Goal: Transaction & Acquisition: Download file/media

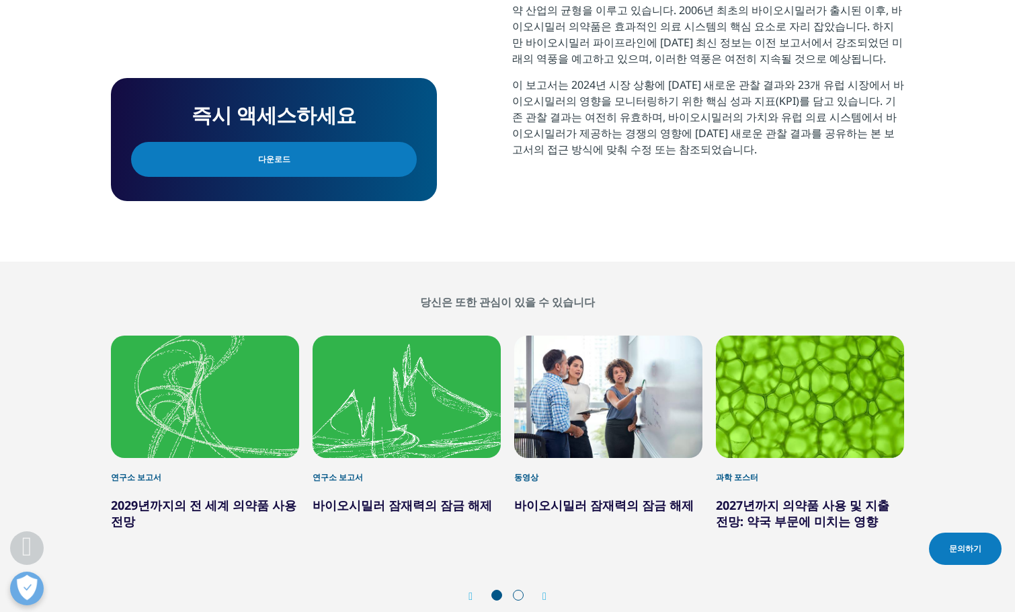
scroll to position [743, 0]
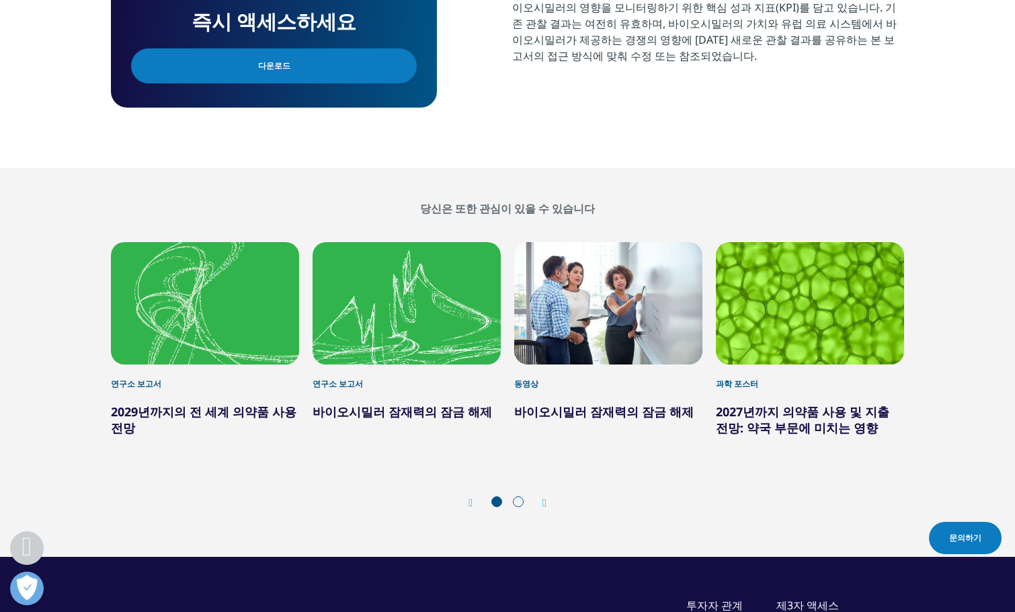
click at [229, 354] on div "1 / 6" at bounding box center [205, 303] width 188 height 122
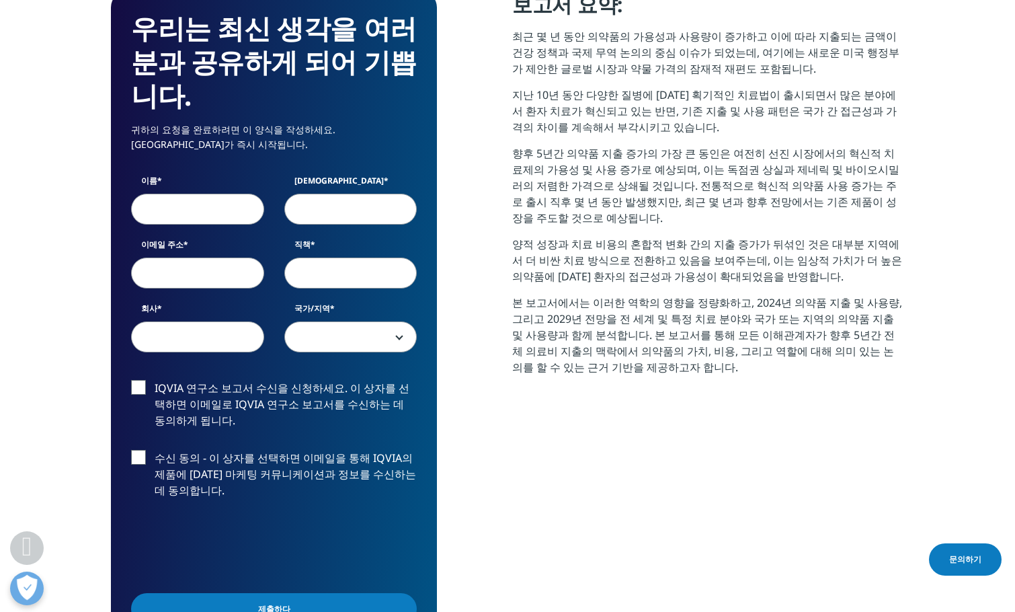
scroll to position [571, 0]
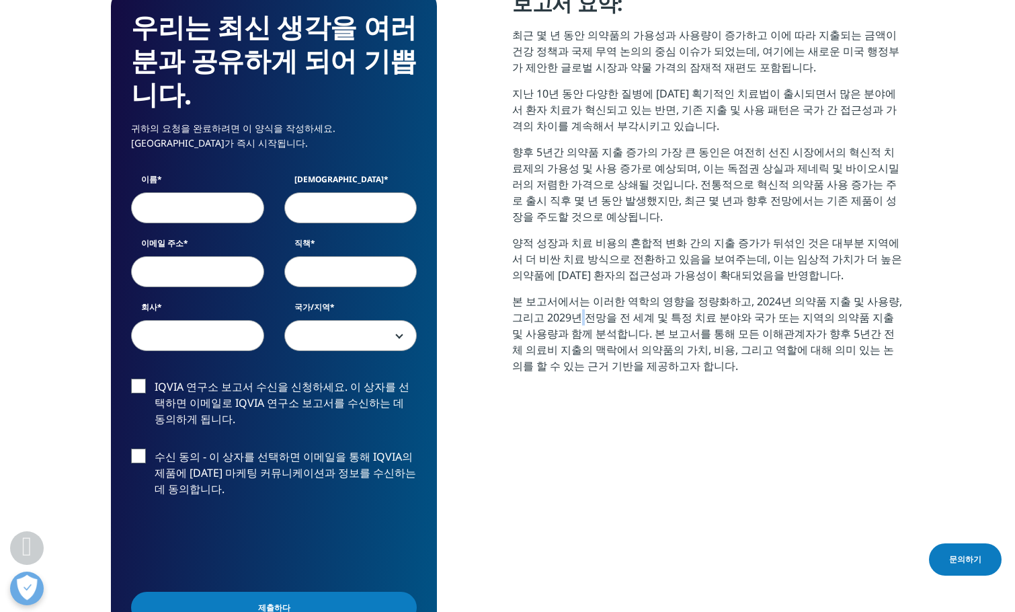
click at [561, 313] on font "본 보고서에서는 이러한 역학의 영향을 정량화하고, 2024년 의약품 지출 및 사용량, 그리고 2029년 전망을 전 세계 및 특정 치료 분야와 …" at bounding box center [707, 333] width 390 height 79
click at [814, 403] on section "보고서 요약: 최근 몇 년 동안 의약품의 가용성과 사용량이 증가하고 이에 따라 지출되는 금액이 건강 정책과 국제 무역 논의의 중심 이슈가 되었…" at bounding box center [708, 204] width 392 height 428
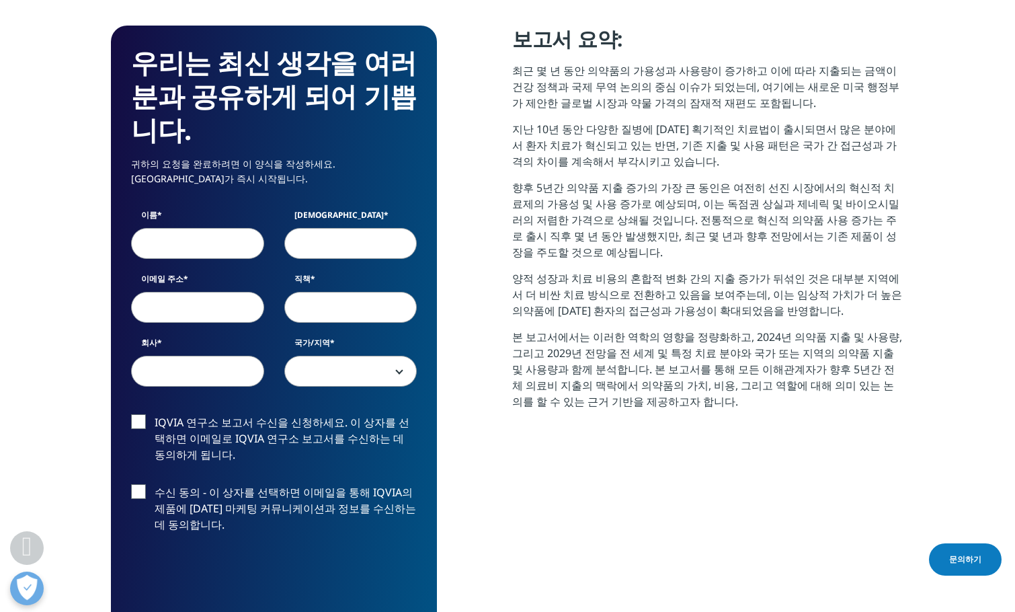
scroll to position [504, 0]
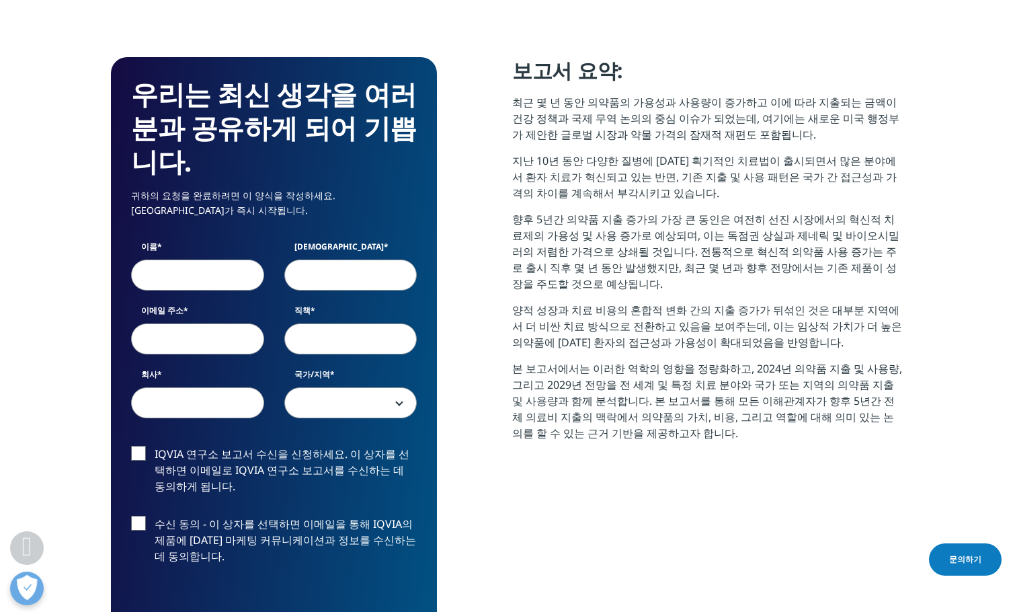
click at [676, 379] on font "본 보고서에서는 이러한 역학의 영향을 정량화하고, 2024년 의약품 지출 및 사용량, 그리고 2029년 전망을 전 세계 및 특정 치료 분야와 …" at bounding box center [707, 400] width 390 height 79
drag, startPoint x: 824, startPoint y: 458, endPoint x: 805, endPoint y: 571, distance: 113.9
click at [808, 571] on div "보고서 요약: 최근 몇 년 동안 의약품의 가용성과 사용량이 증가하고 이에 따라 지출되는 금액이 건강 정책과 국제 무역 논의의 중심 이슈가 되었…" at bounding box center [708, 428] width 392 height 743
click at [704, 346] on font "양적 성장과 치료 비용의 혼합적 변화 간의 지출 증가가 뒤섞인 것은 대부분 지역에서 더 비싼 치료 방식으로 전환하고 있음을 보여주는데, 이는 …" at bounding box center [707, 326] width 390 height 47
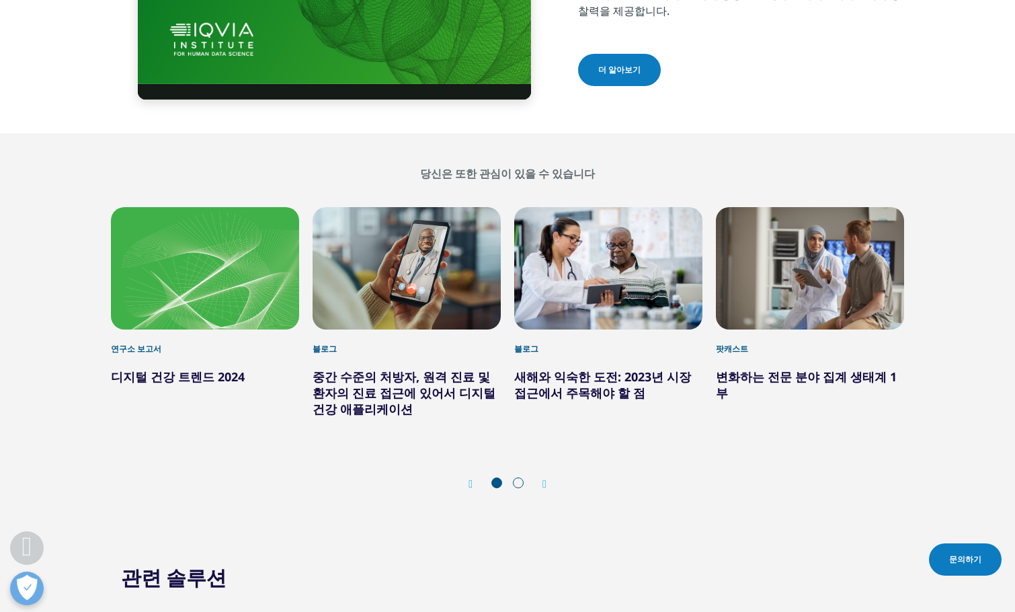
scroll to position [4672, 0]
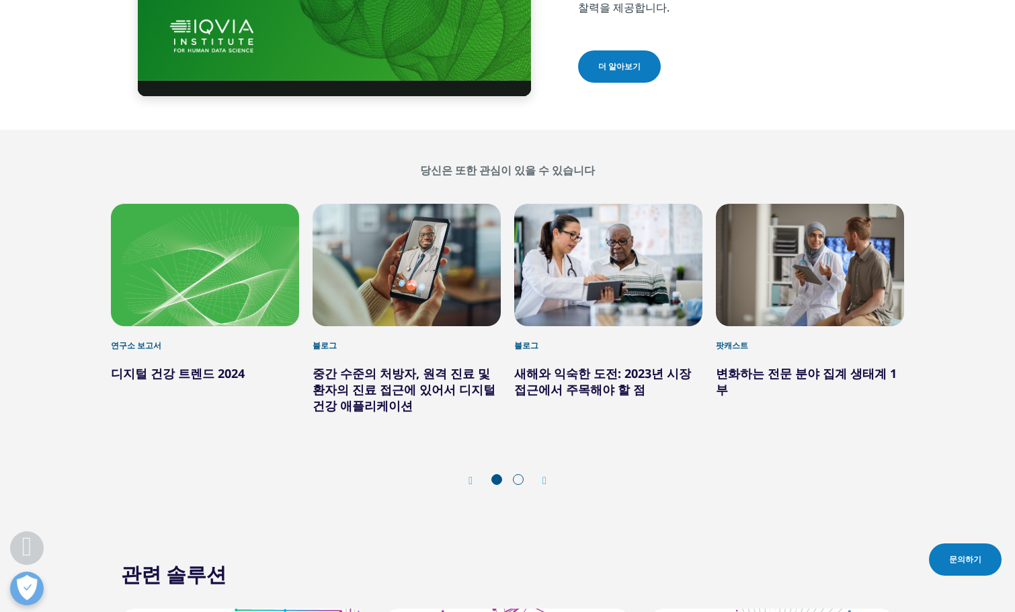
click at [534, 474] on div "Next" at bounding box center [537, 480] width 17 height 13
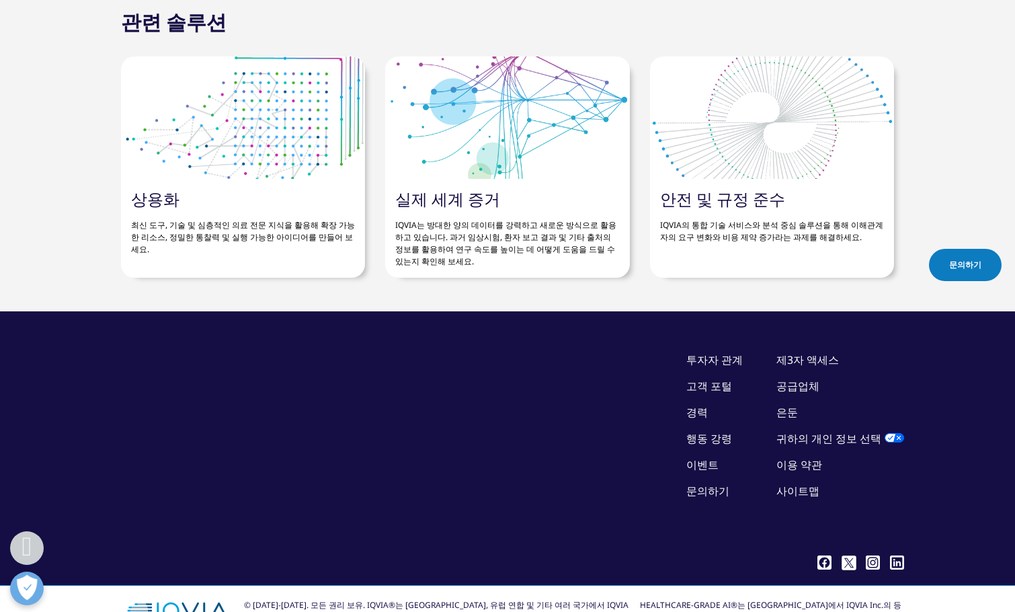
scroll to position [5225, 0]
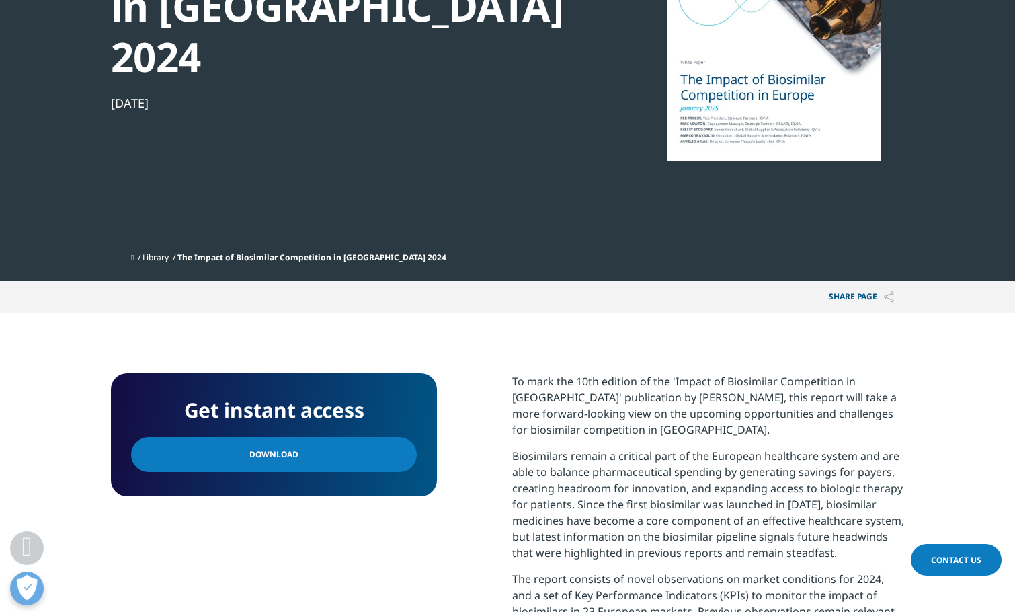
scroll to position [174, 0]
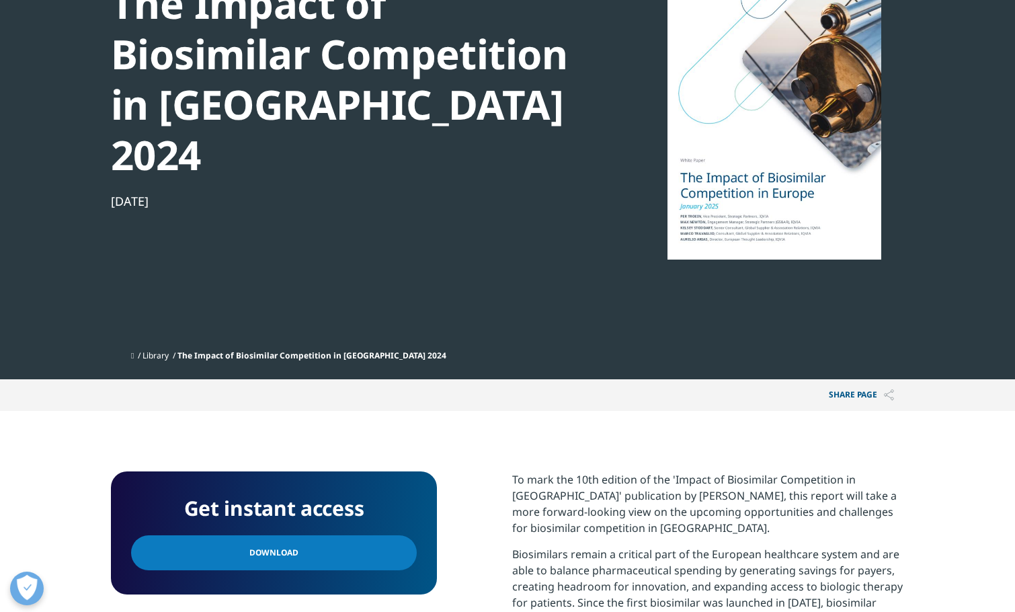
click at [292, 535] on link "Download" at bounding box center [274, 552] width 286 height 35
